Goal: Information Seeking & Learning: Learn about a topic

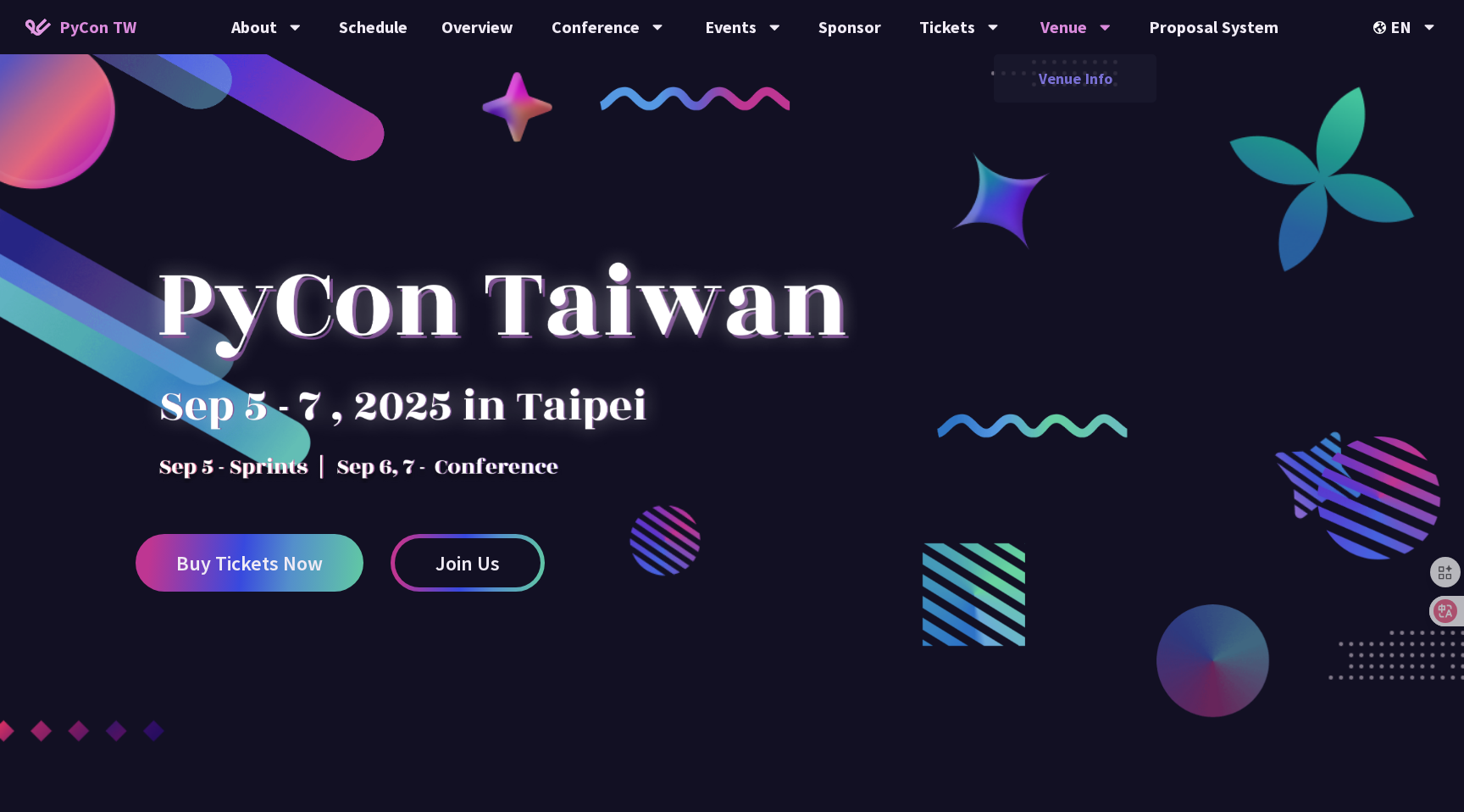
click at [1080, 74] on link "Venue Info" at bounding box center [1075, 78] width 163 height 40
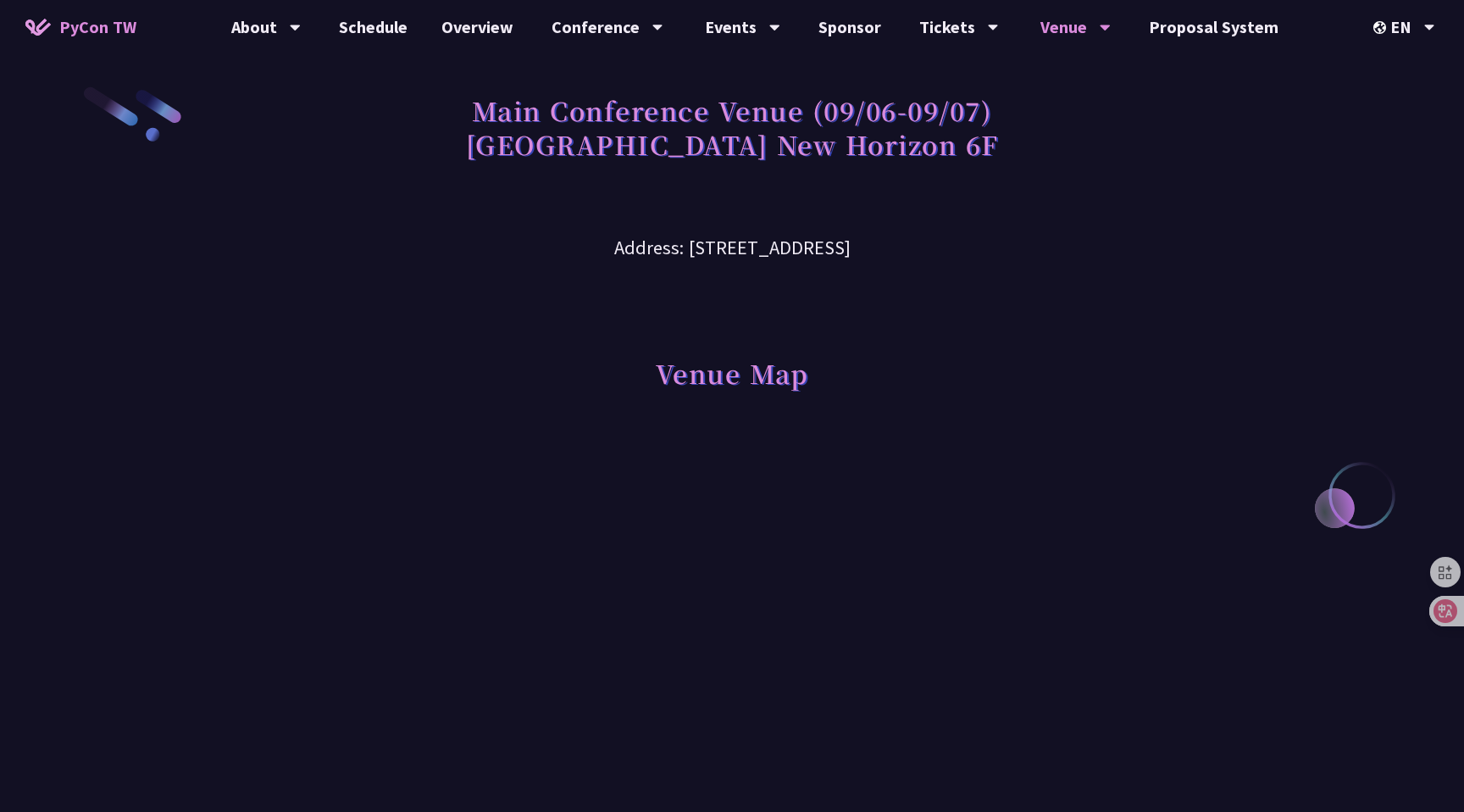
click at [1152, 249] on h3 "Address: [STREET_ADDRESS]" at bounding box center [731, 235] width 881 height 55
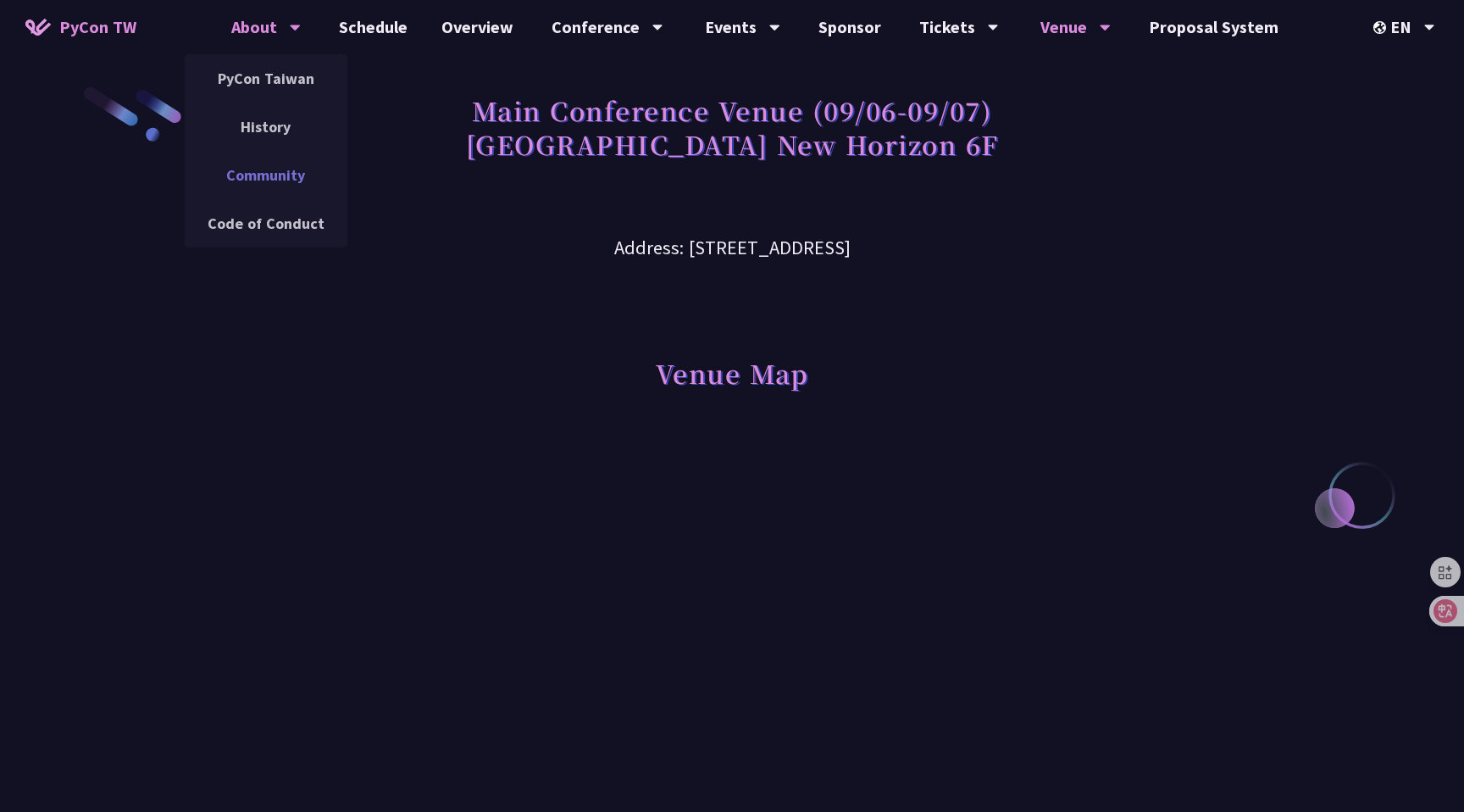
click at [268, 173] on link "Community" at bounding box center [266, 174] width 163 height 40
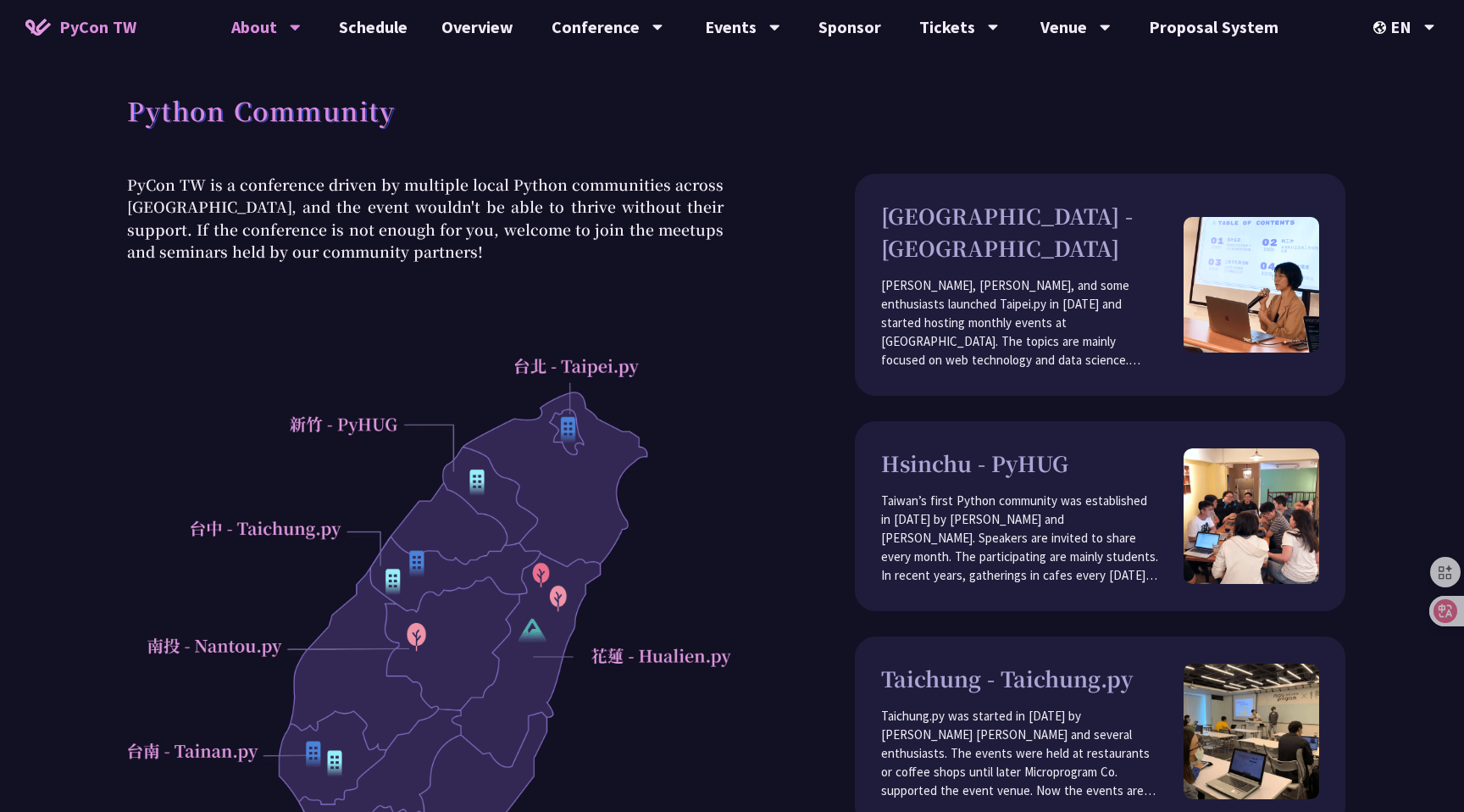
click at [119, 36] on span "PyCon TW" at bounding box center [98, 27] width 77 height 26
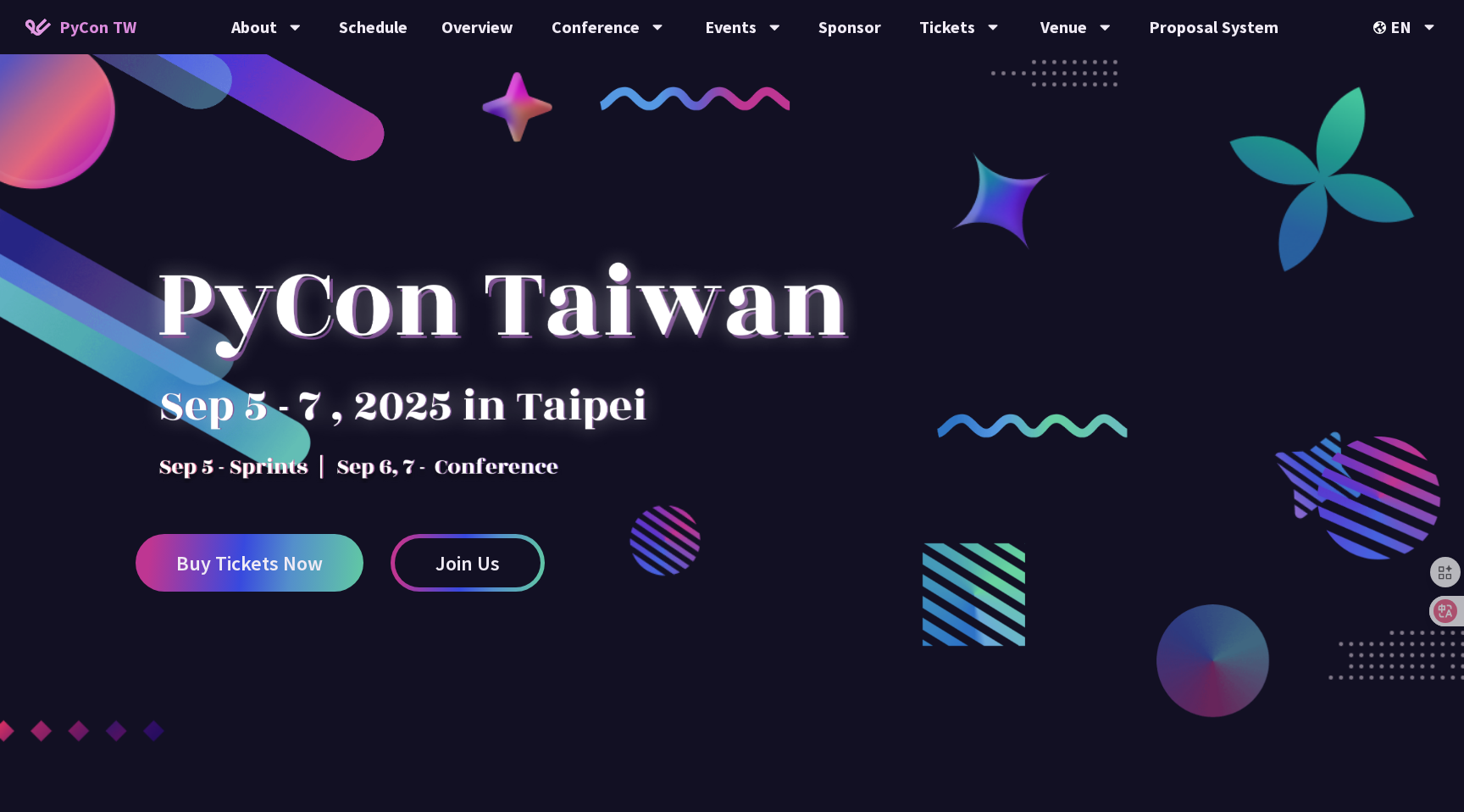
click at [672, 158] on div at bounding box center [732, 482] width 1464 height 761
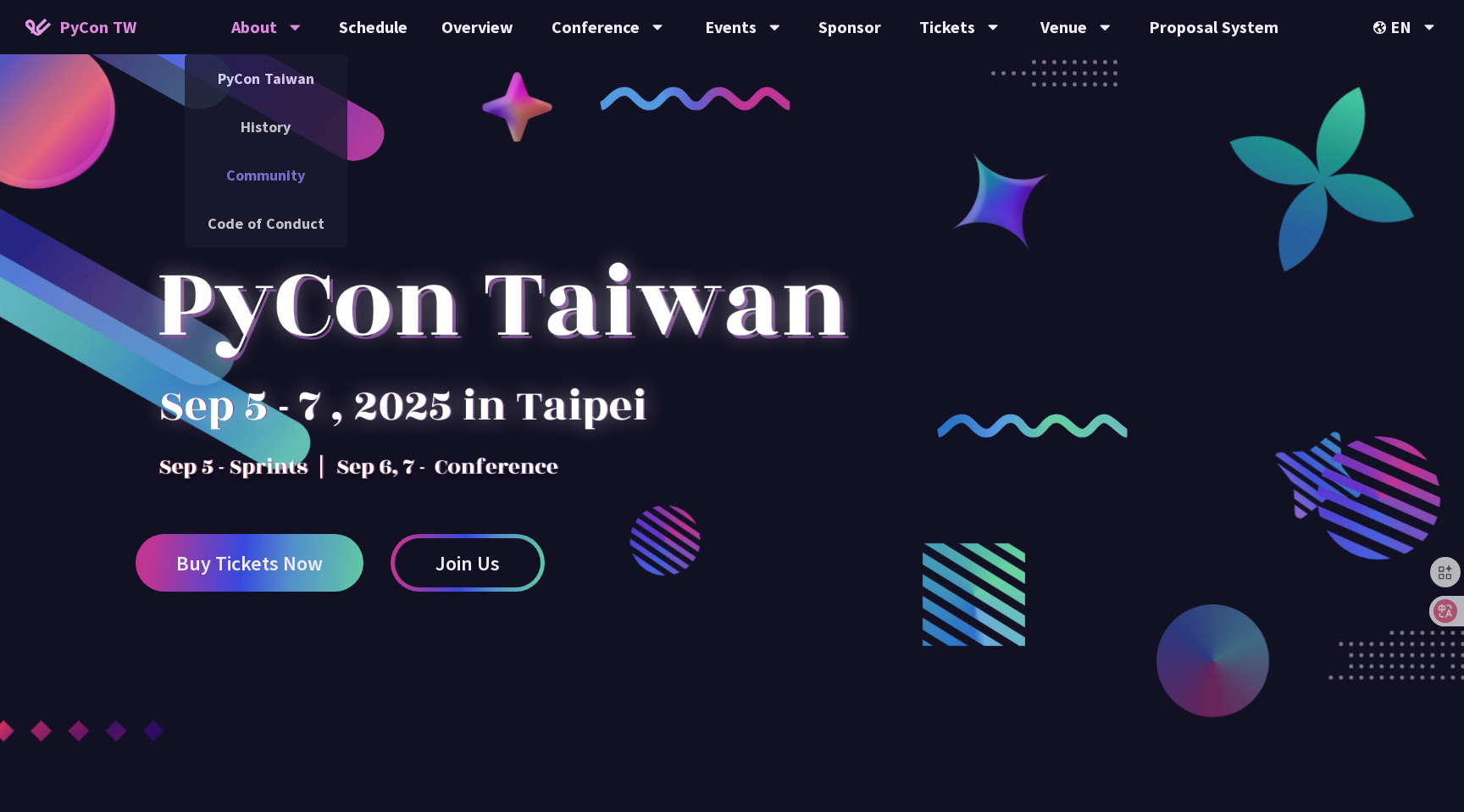
click at [279, 173] on link "Community" at bounding box center [266, 174] width 163 height 40
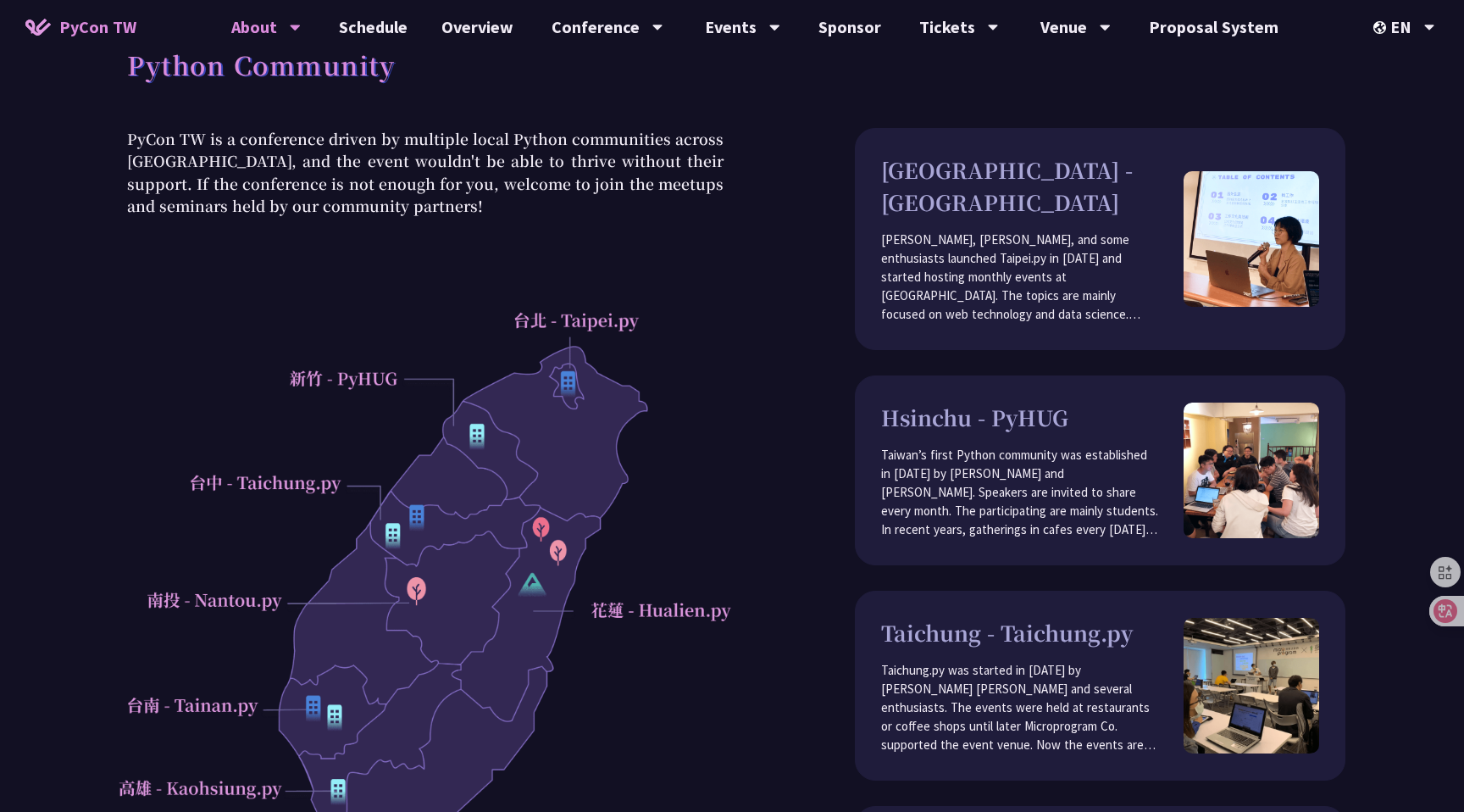
scroll to position [50, 0]
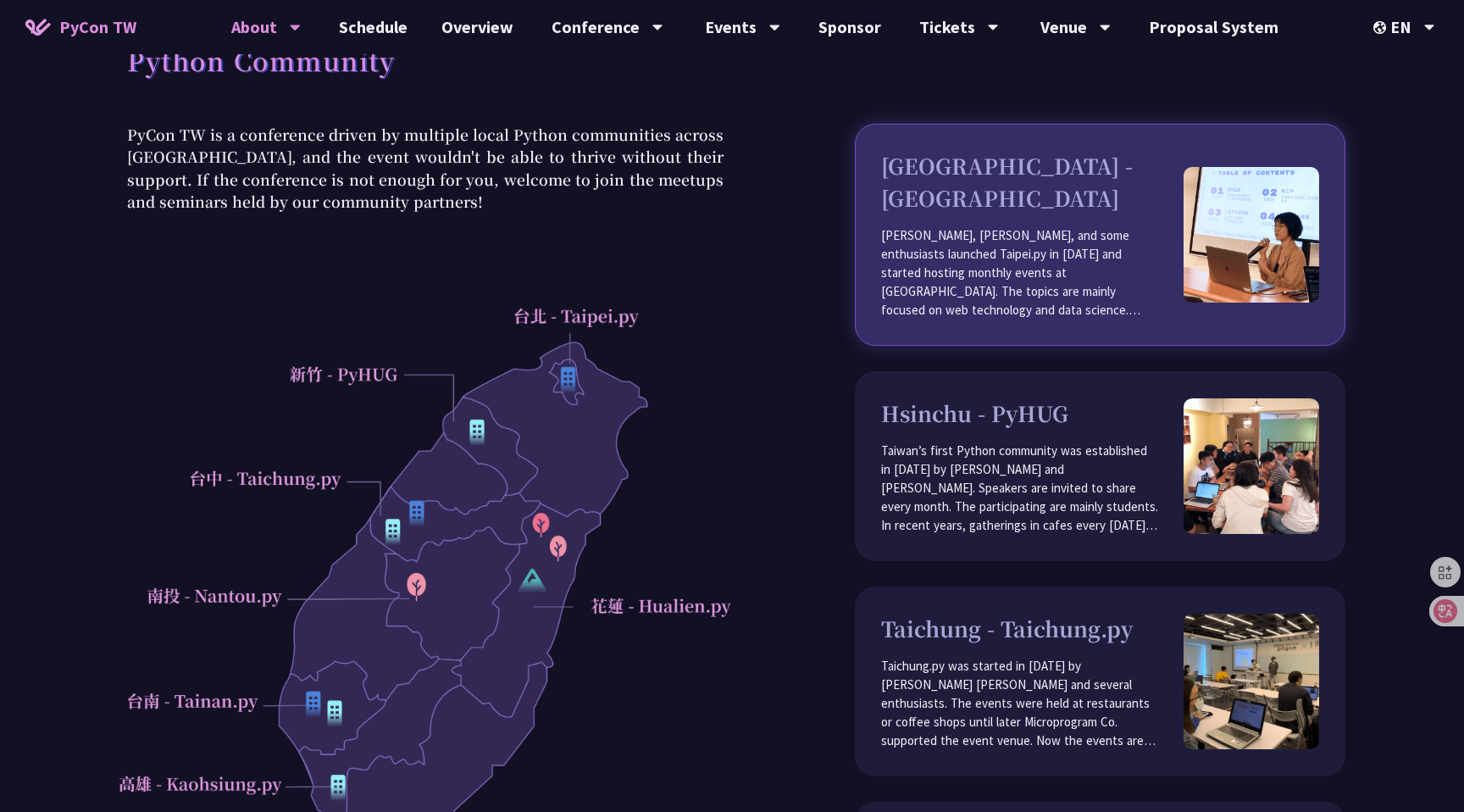
click at [901, 242] on p "[PERSON_NAME], [PERSON_NAME], and some enthusiasts launched Taipei.py in [DATE]…" at bounding box center [1032, 273] width 302 height 94
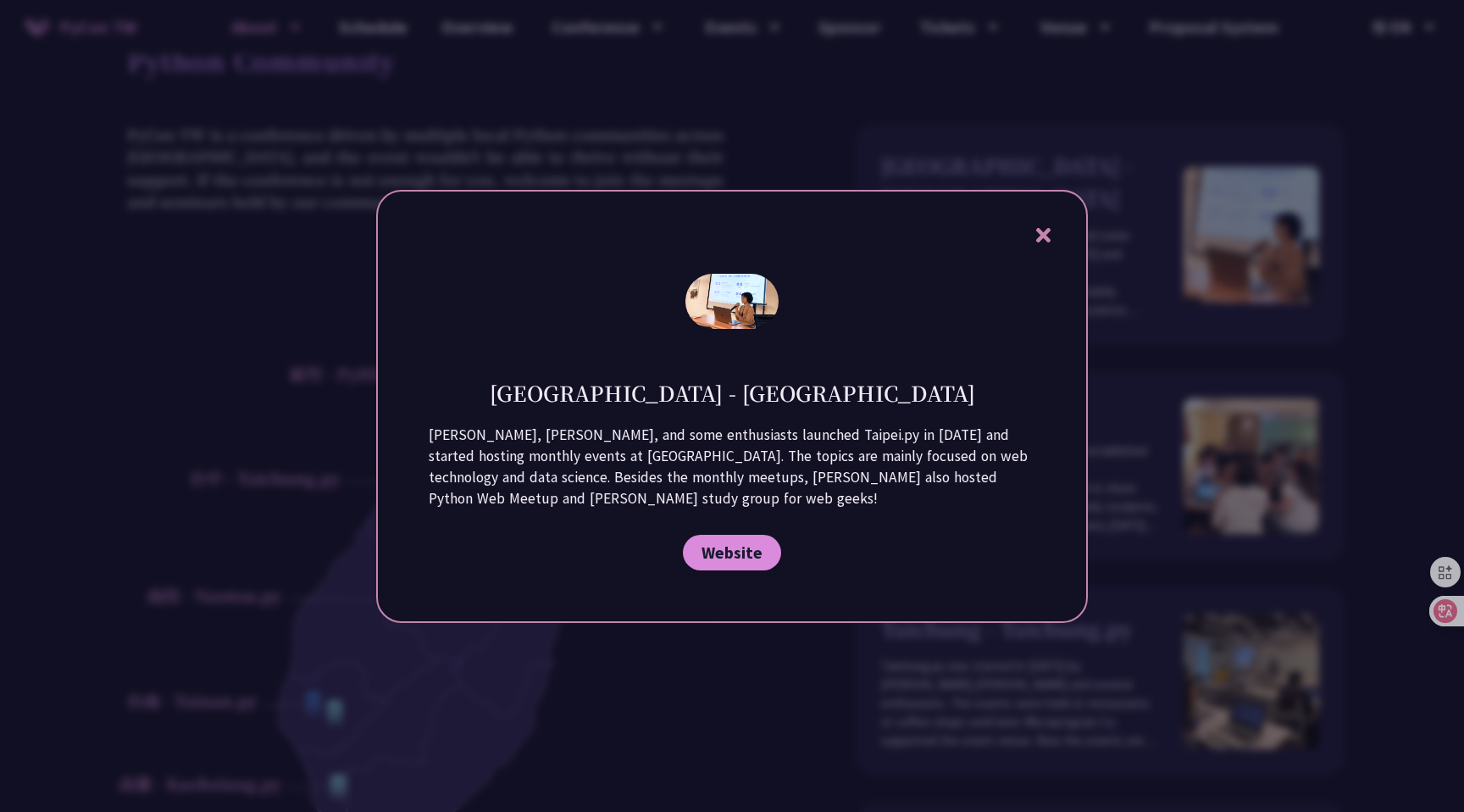
click at [1041, 246] on icon at bounding box center [1044, 235] width 21 height 21
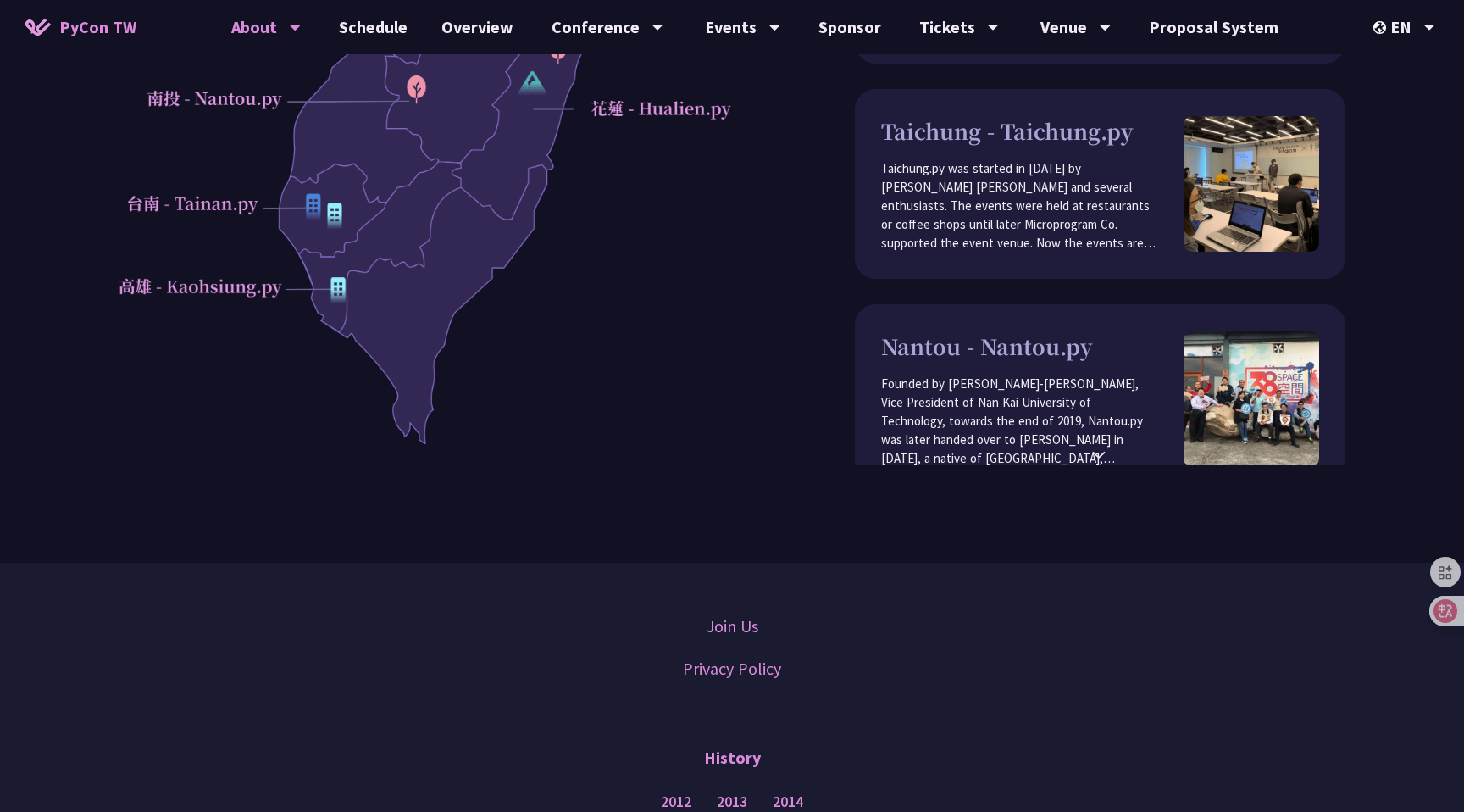
scroll to position [885, 0]
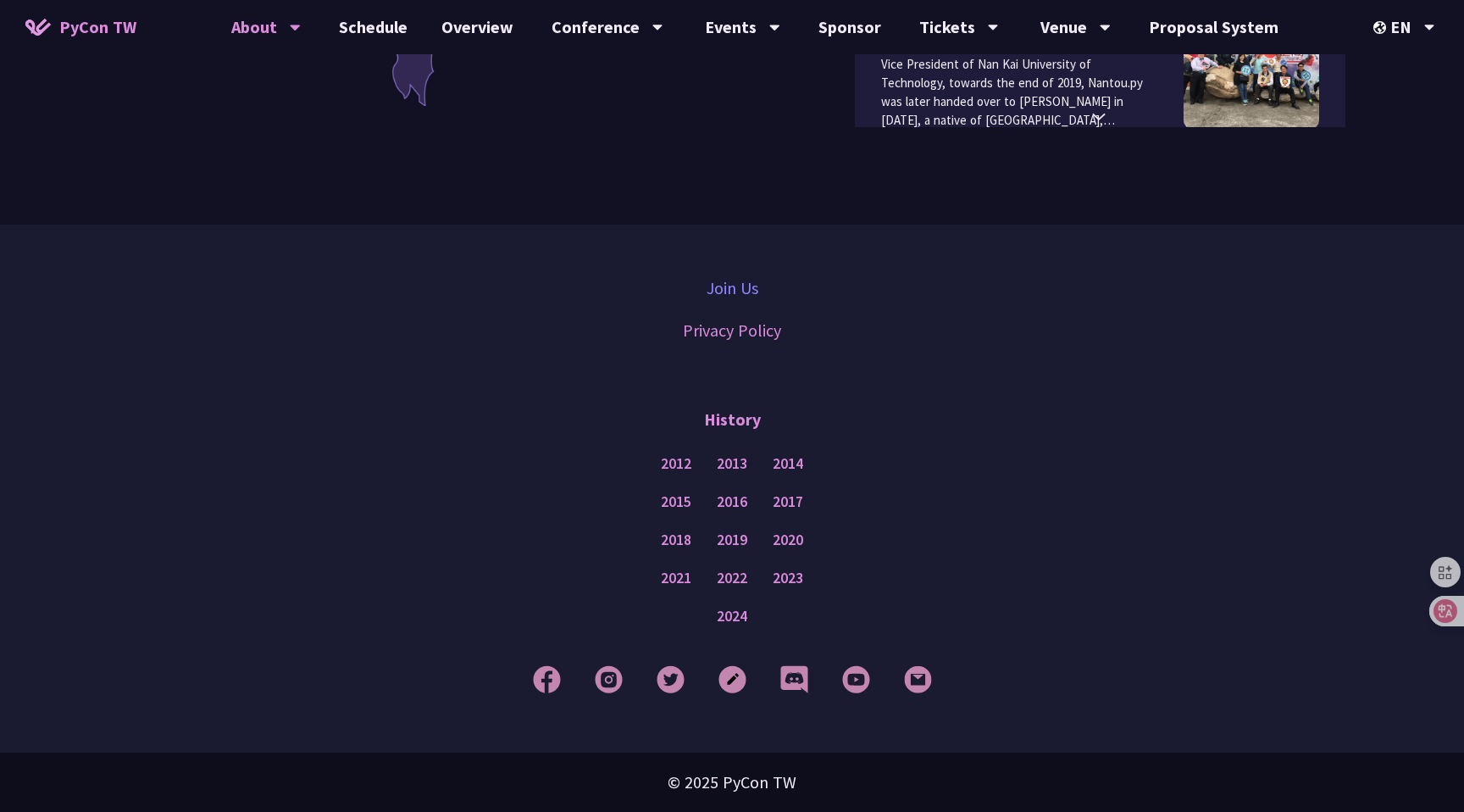
click at [739, 288] on link "Join Us" at bounding box center [732, 289] width 52 height 26
click at [789, 684] on img at bounding box center [794, 678] width 28 height 28
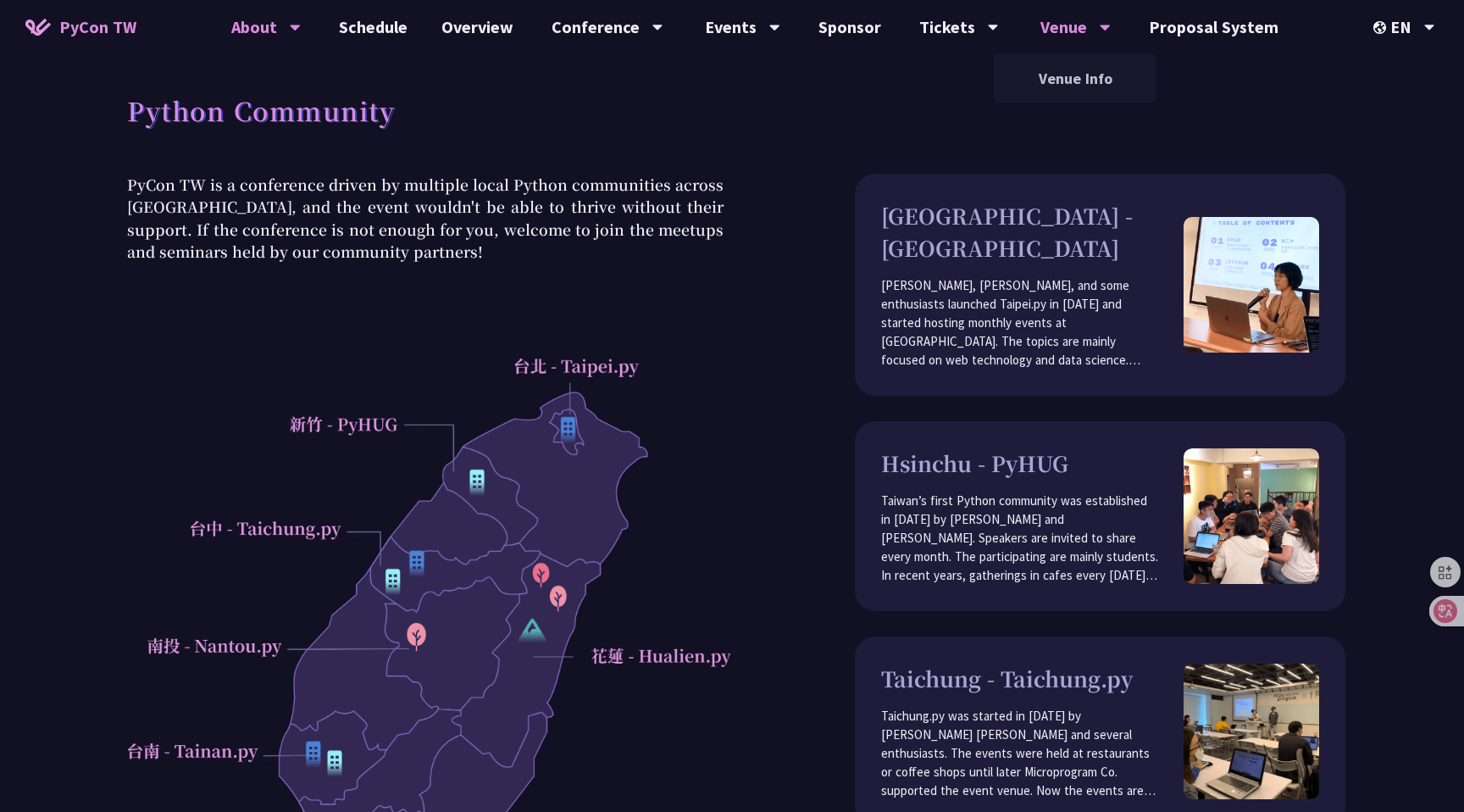
click at [663, 31] on div "Venue" at bounding box center [607, 27] width 112 height 54
click at [1054, 81] on link "Venue Info" at bounding box center [1075, 78] width 163 height 40
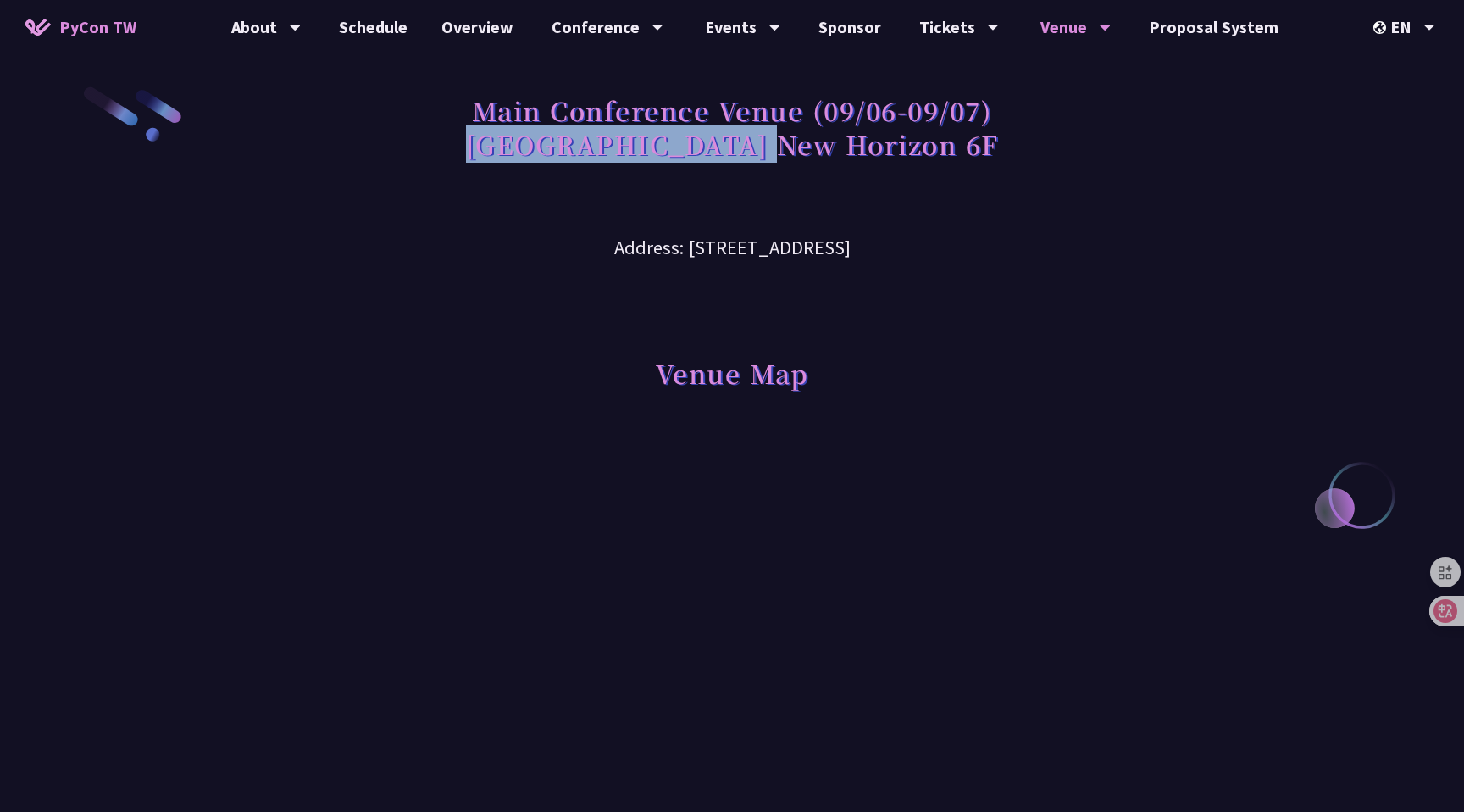
drag, startPoint x: 573, startPoint y: 134, endPoint x: 845, endPoint y: 136, distance: 272.0
click at [845, 136] on h1 "Main Conference Venue (09/06-09/07) [GEOGRAPHIC_DATA] New Horizon 6F" at bounding box center [733, 128] width 533 height 85
copy h1 "Taipei New Horizon"
click at [384, 25] on link "Schedule" at bounding box center [373, 27] width 102 height 54
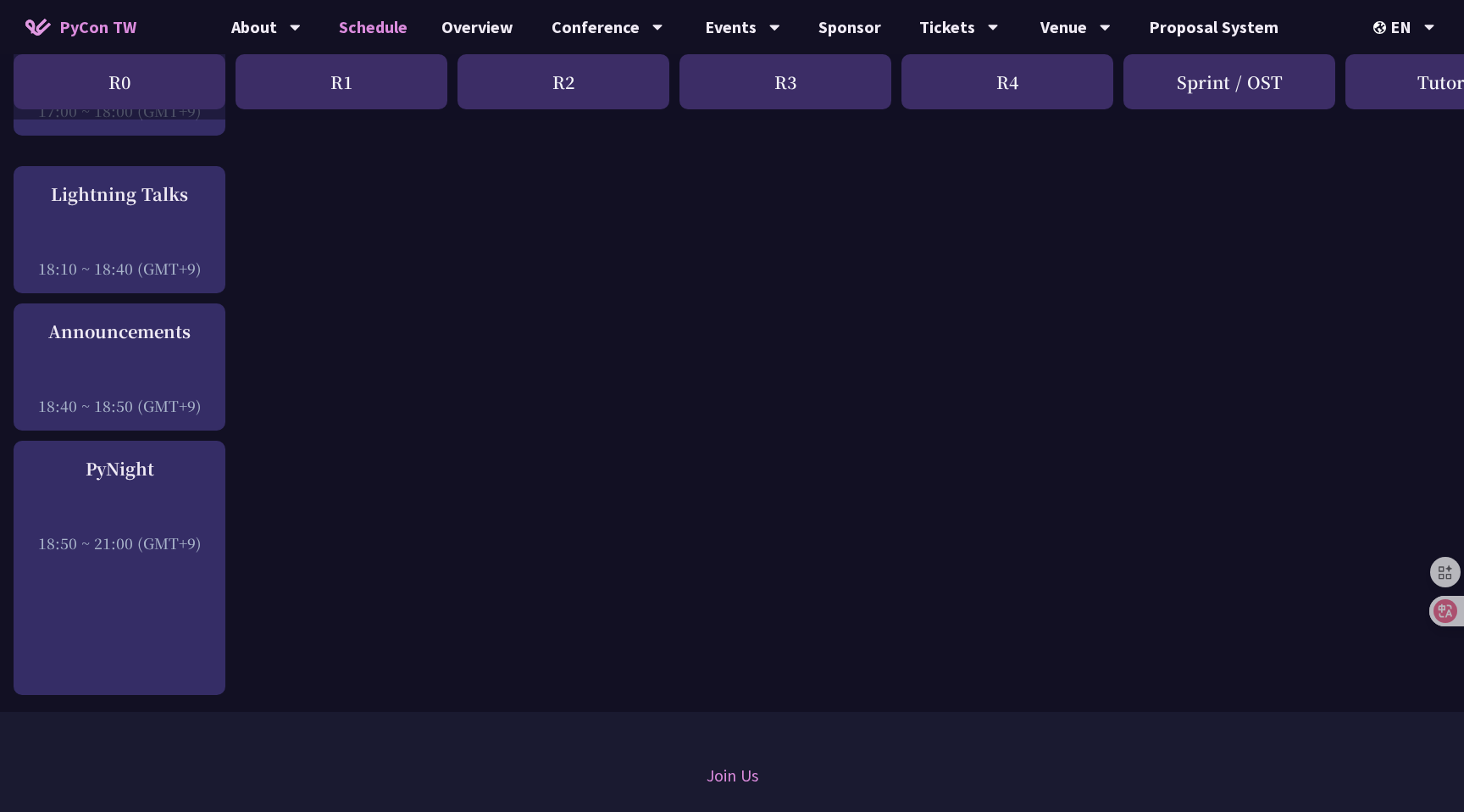
scroll to position [2485, 3]
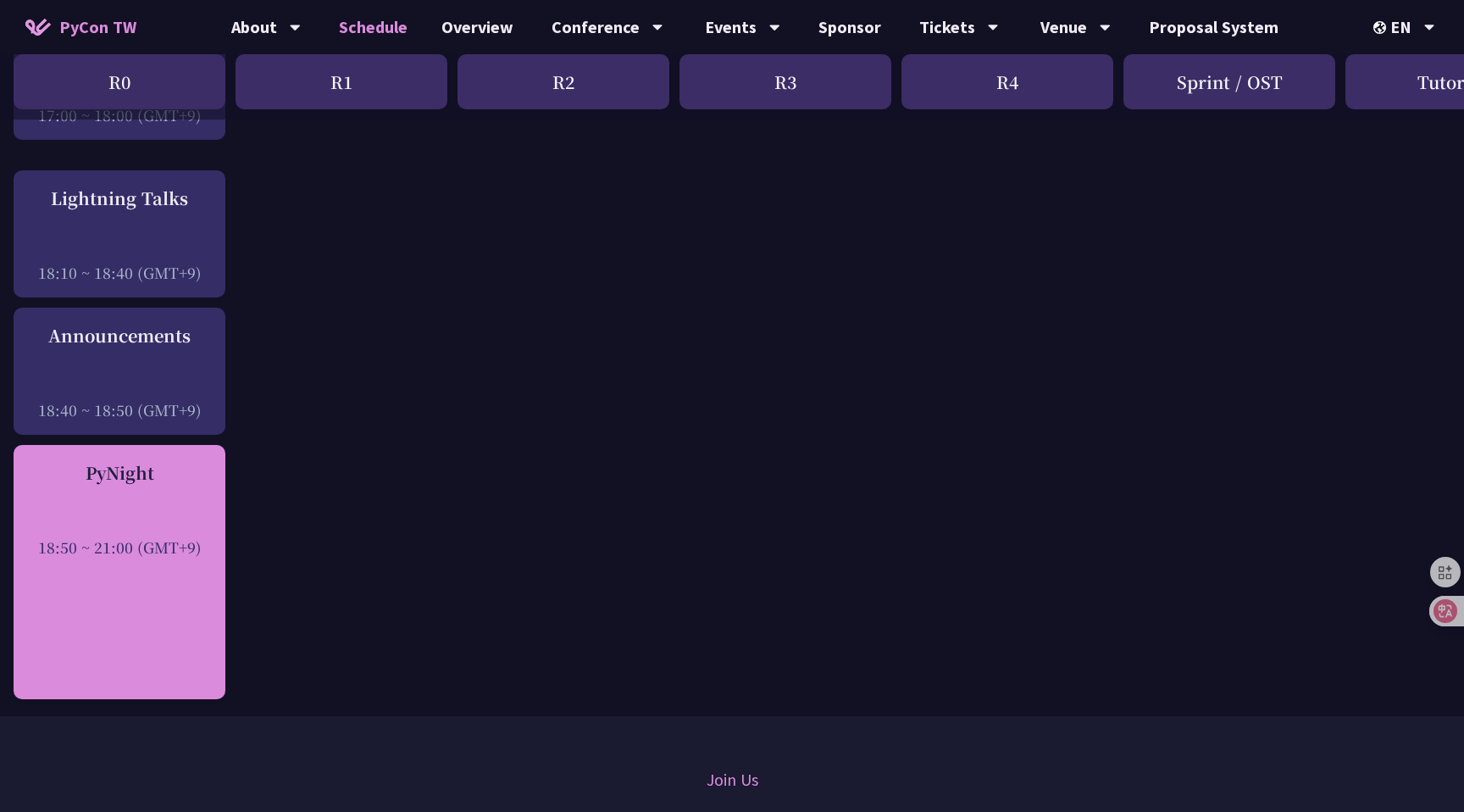
click at [160, 634] on div "PyNight 18:50 ~ 21:00 (GMT+9)" at bounding box center [119, 572] width 212 height 254
click at [147, 517] on div at bounding box center [119, 523] width 195 height 26
click at [99, 530] on div at bounding box center [119, 523] width 195 height 26
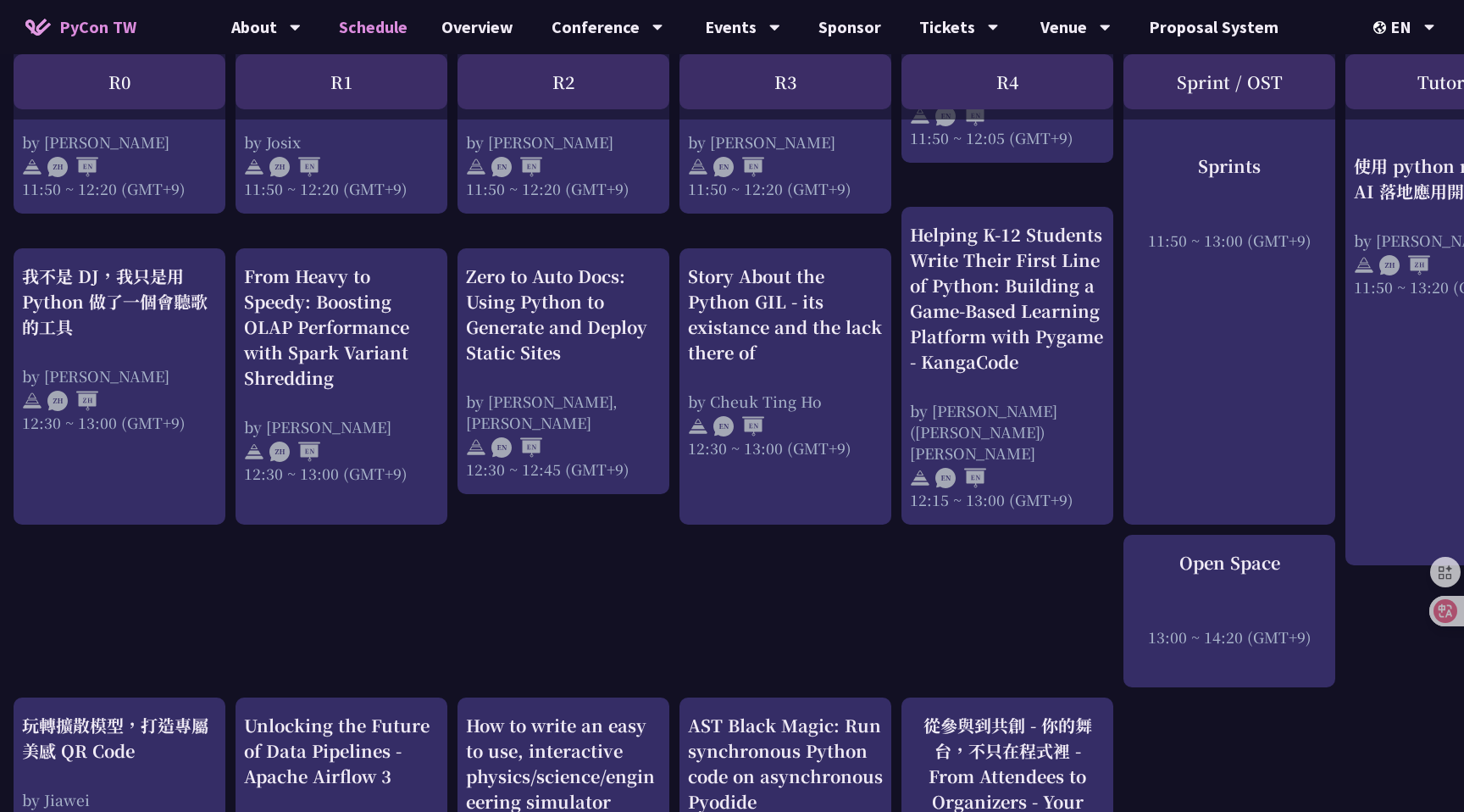
scroll to position [0, 3]
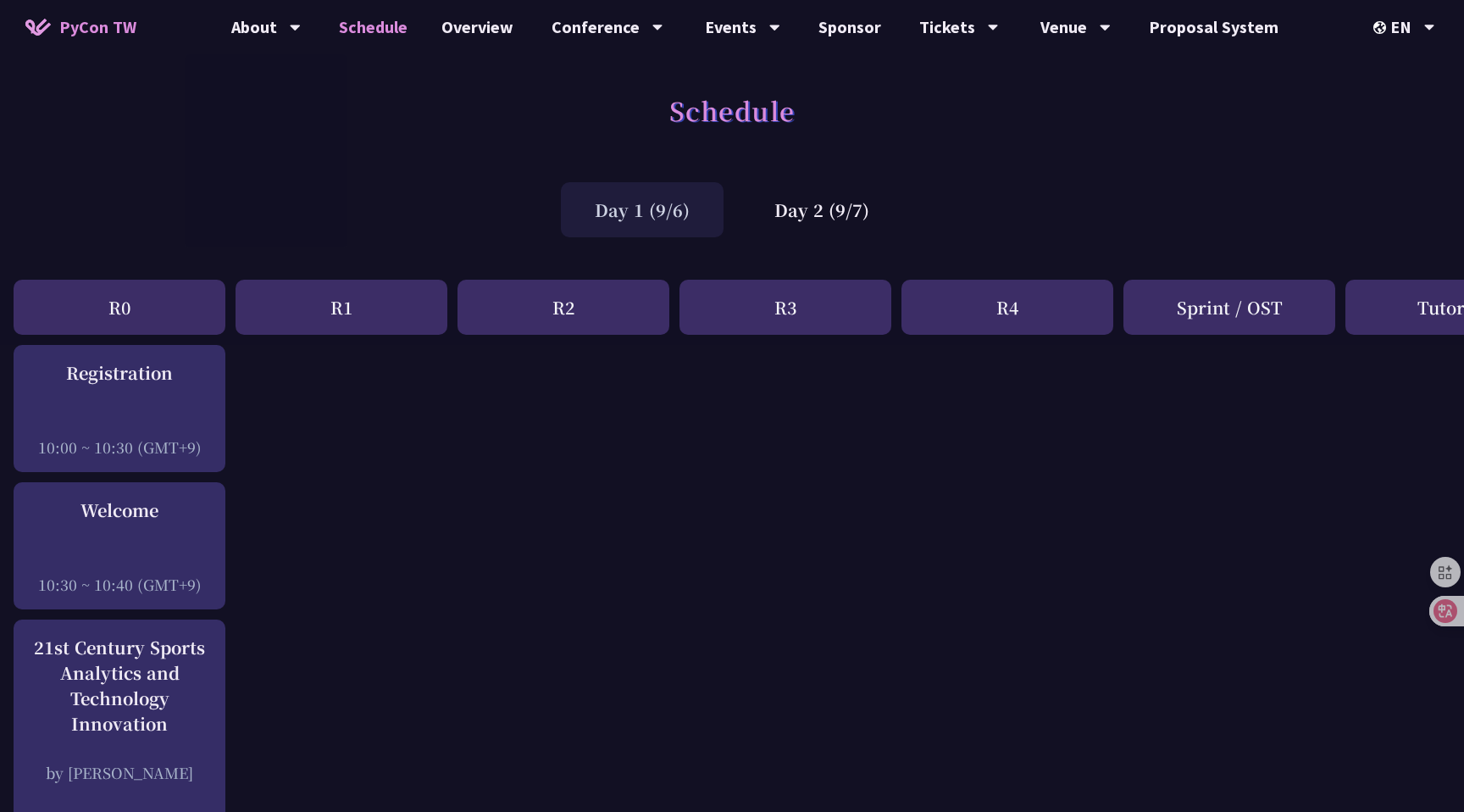
click at [53, 43] on link "PyCon TW" at bounding box center [81, 27] width 145 height 43
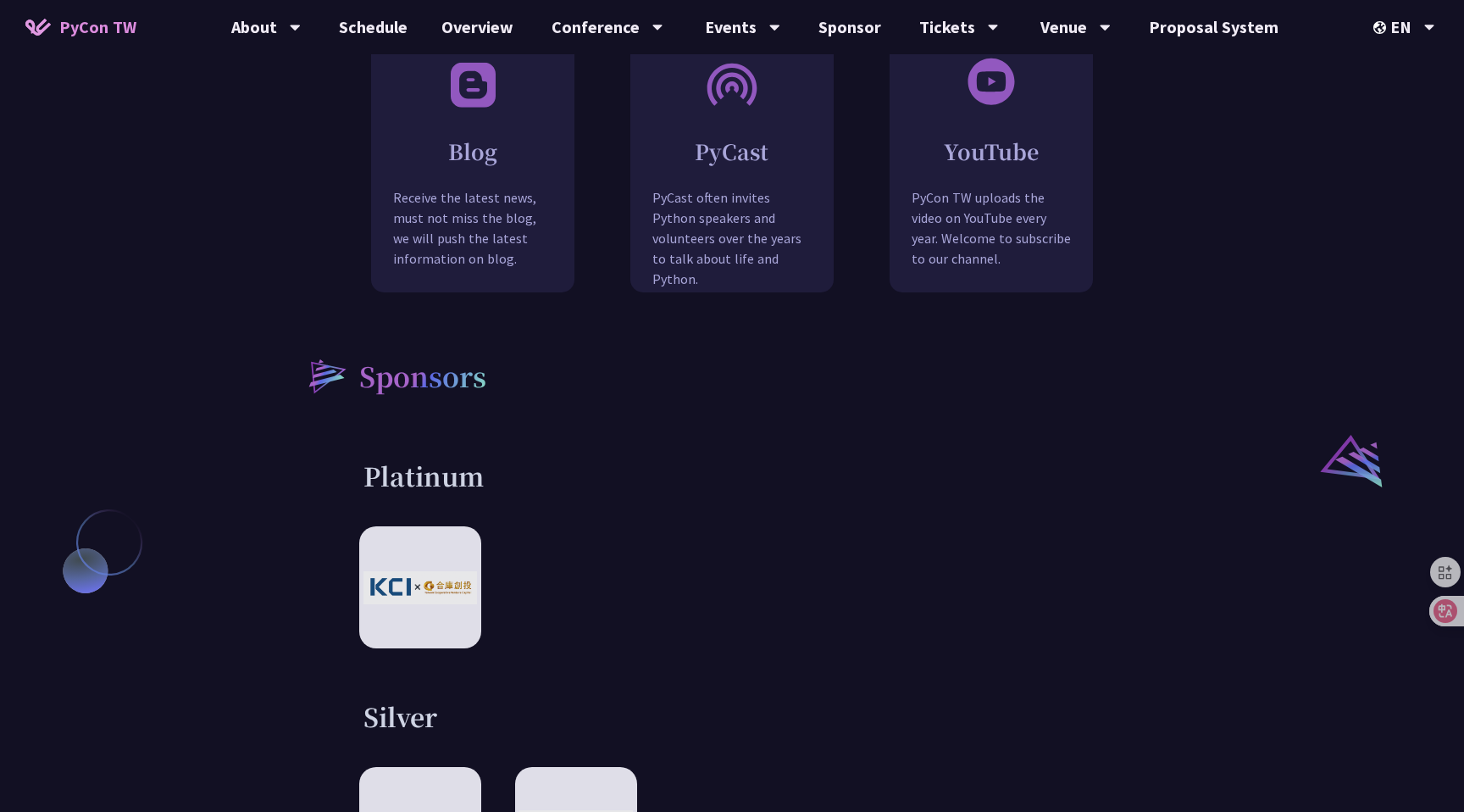
scroll to position [1808, 0]
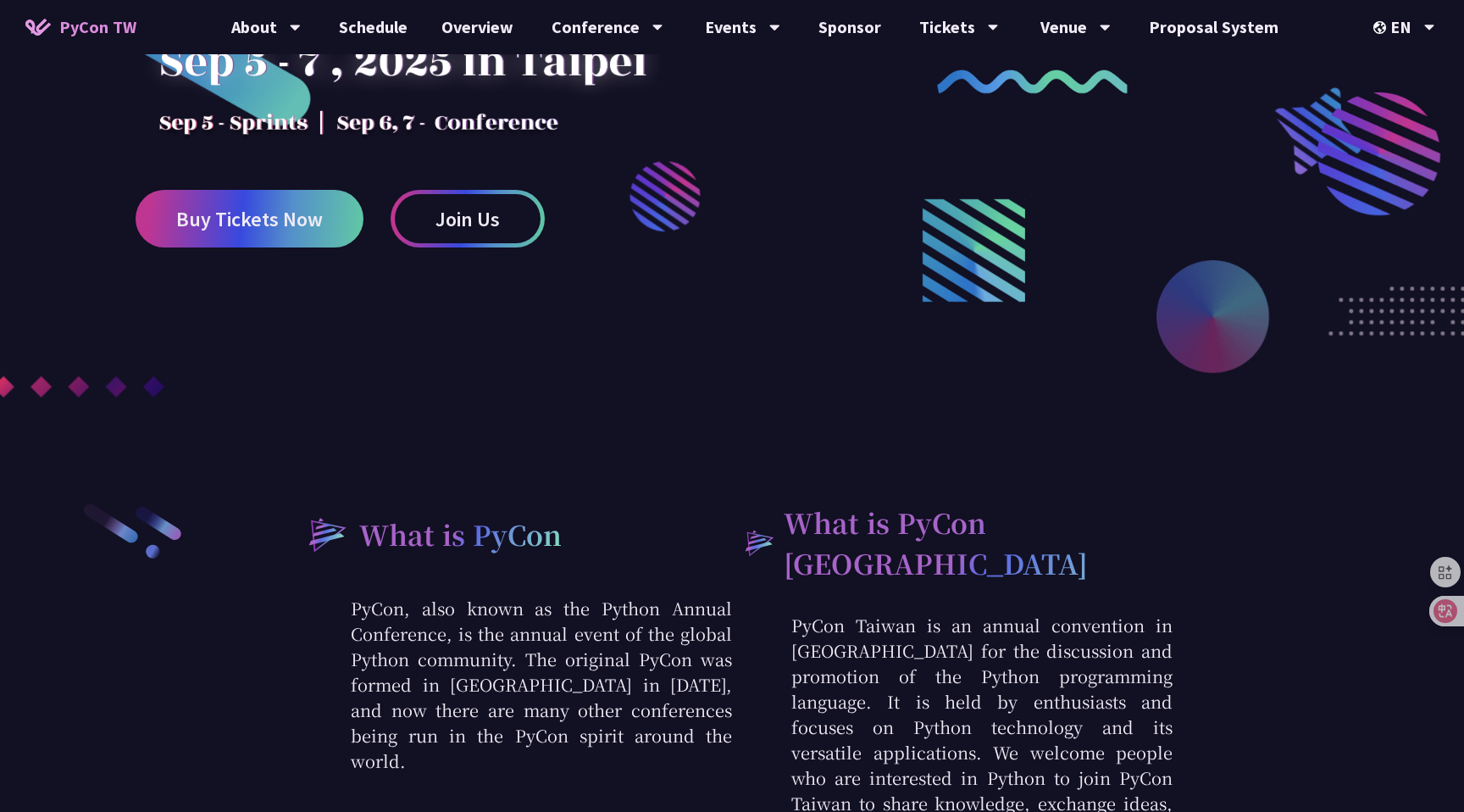
scroll to position [0, 0]
